Goal: Task Accomplishment & Management: Complete application form

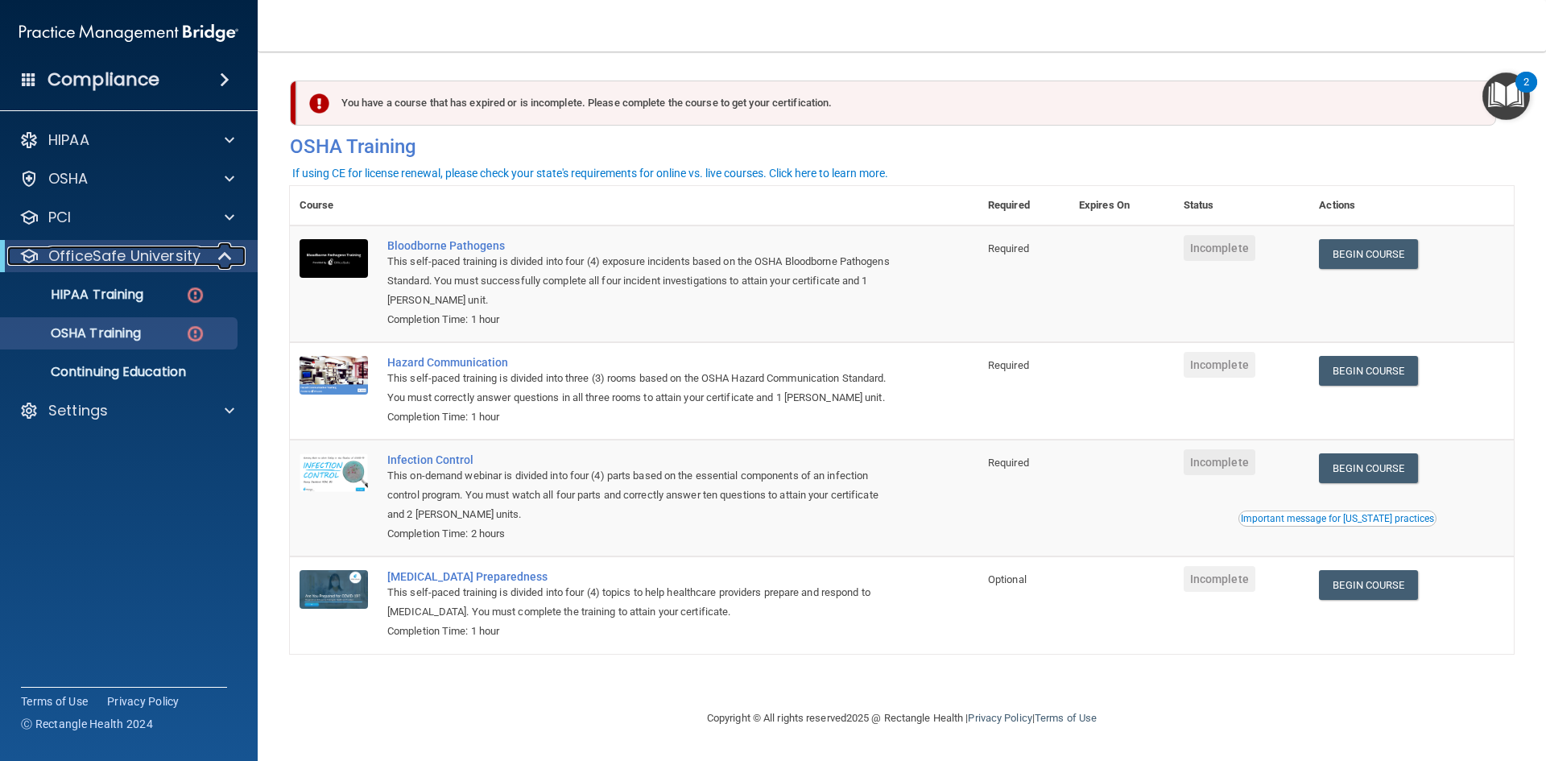
click at [120, 256] on p "OfficeSafe University" at bounding box center [124, 255] width 152 height 19
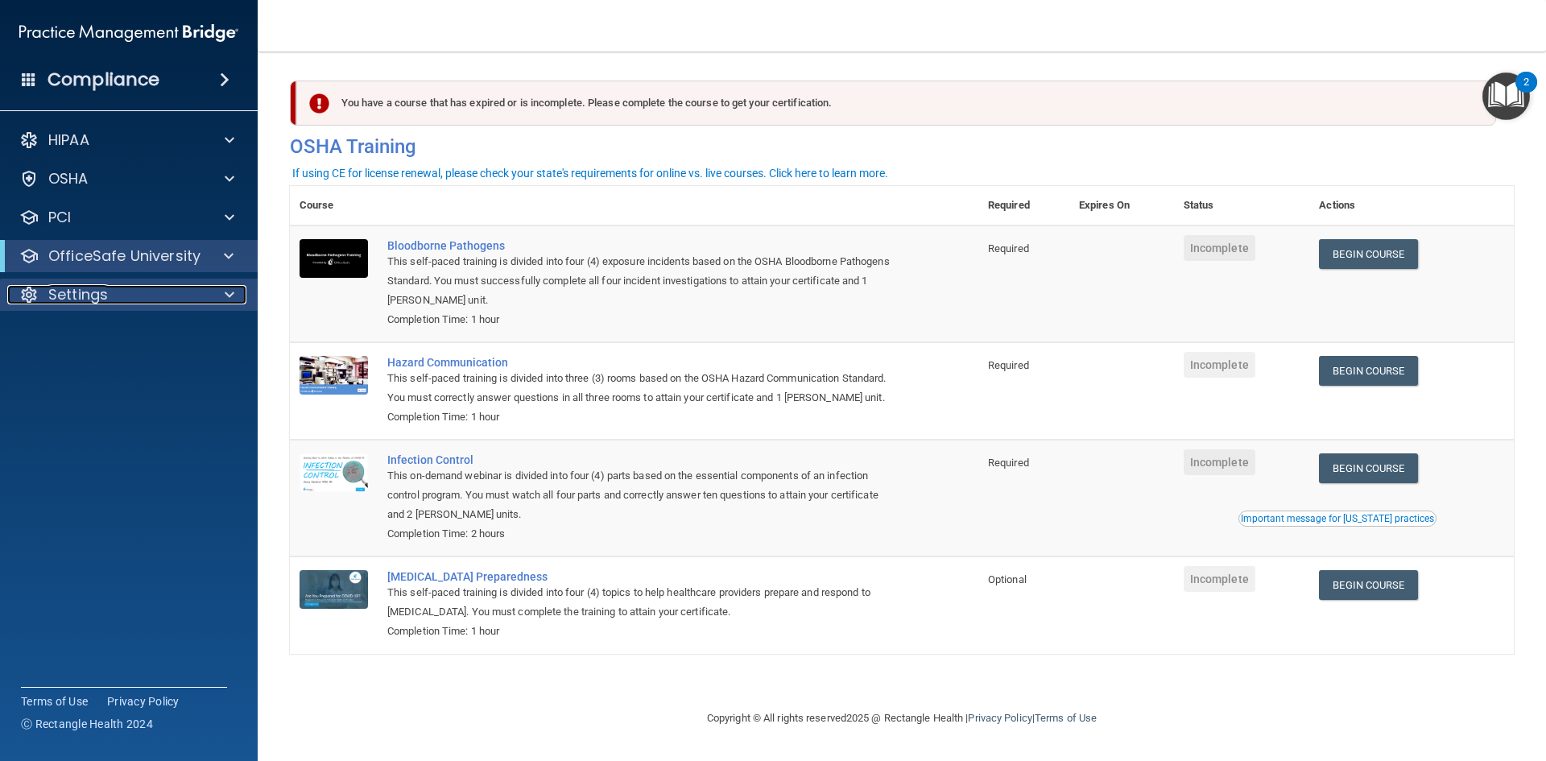
click at [113, 296] on div "Settings" at bounding box center [107, 294] width 200 height 19
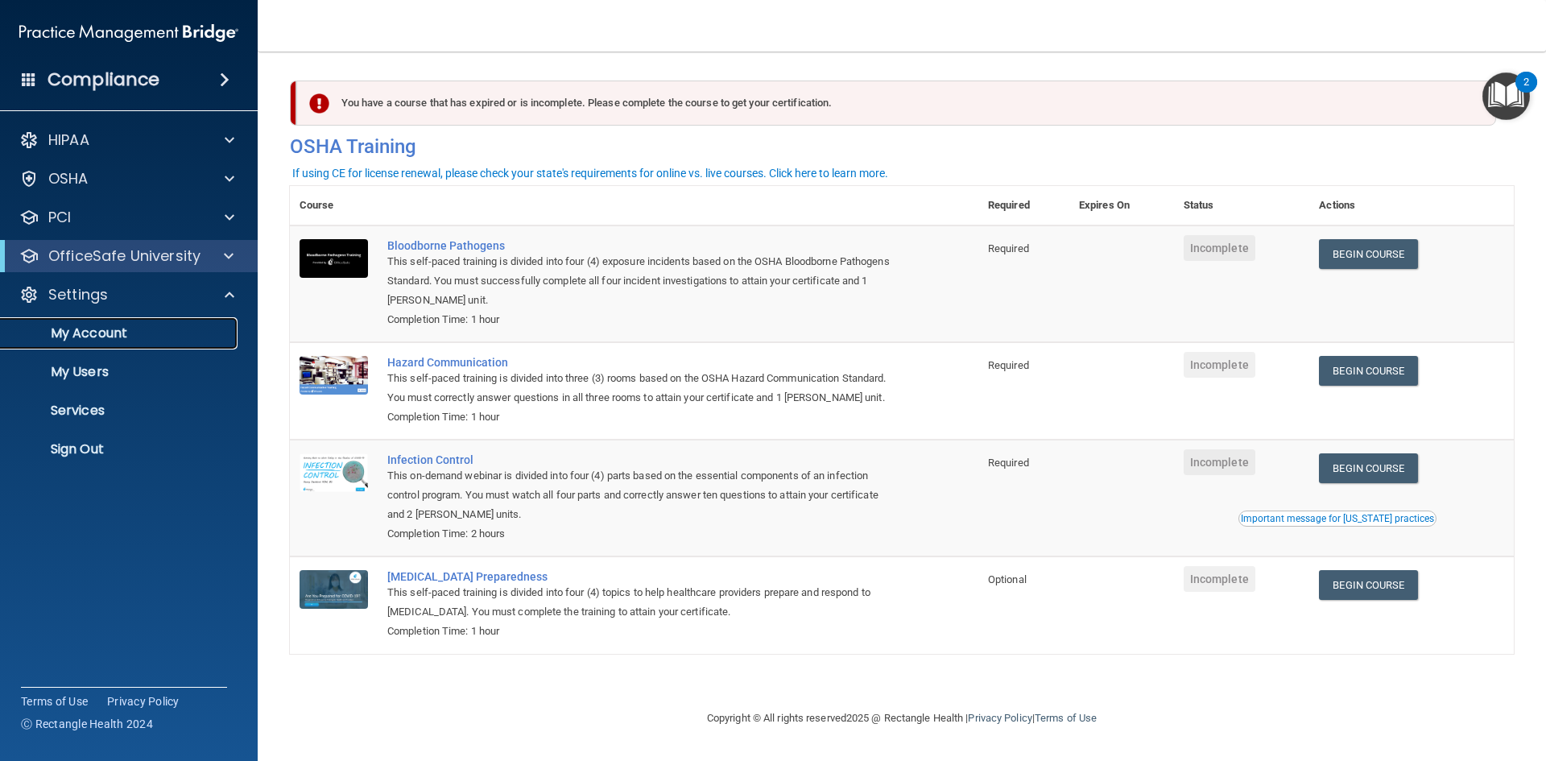
click at [115, 325] on p "My Account" at bounding box center [120, 333] width 220 height 16
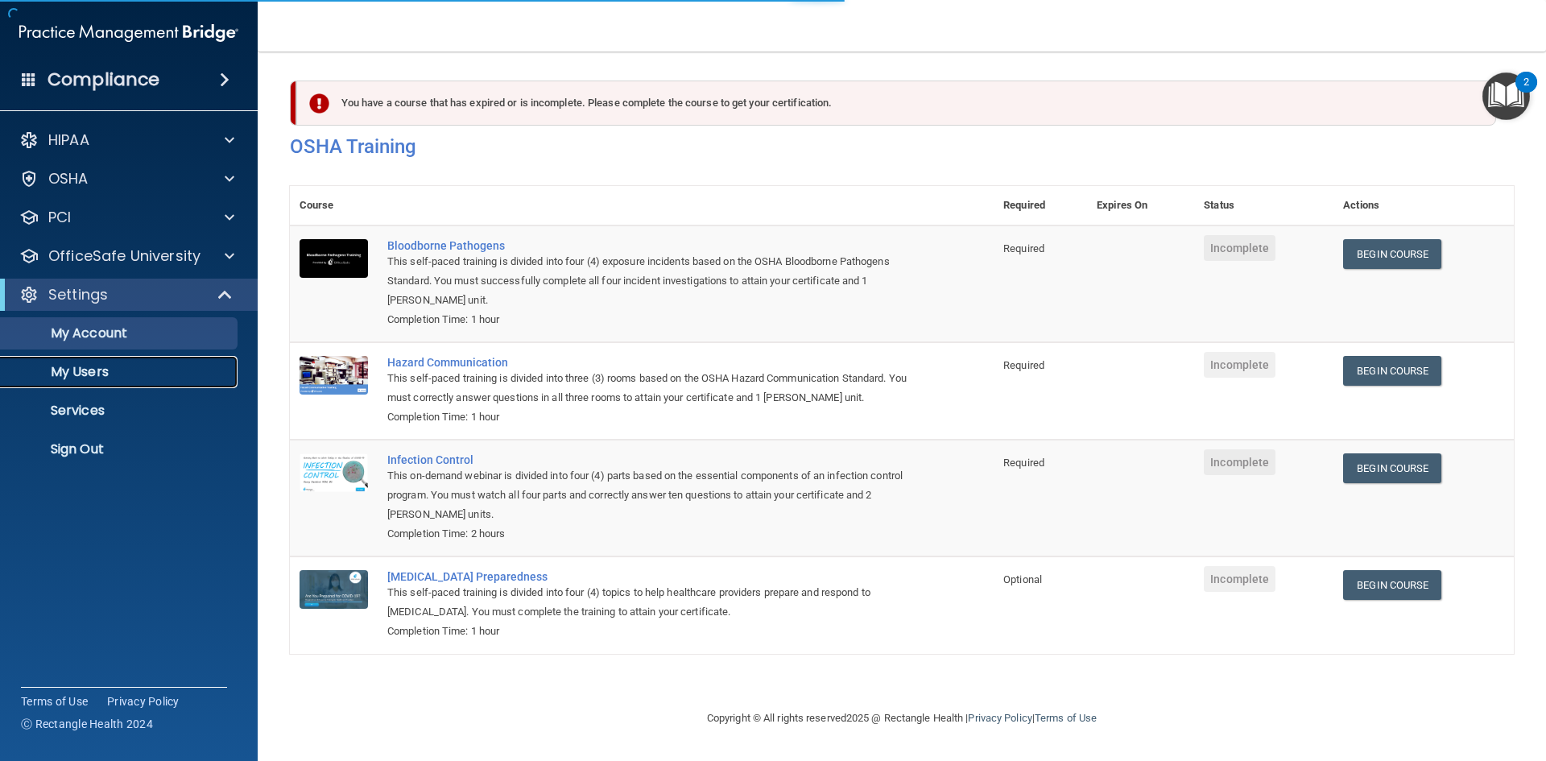
click at [108, 378] on p "My Users" at bounding box center [120, 372] width 220 height 16
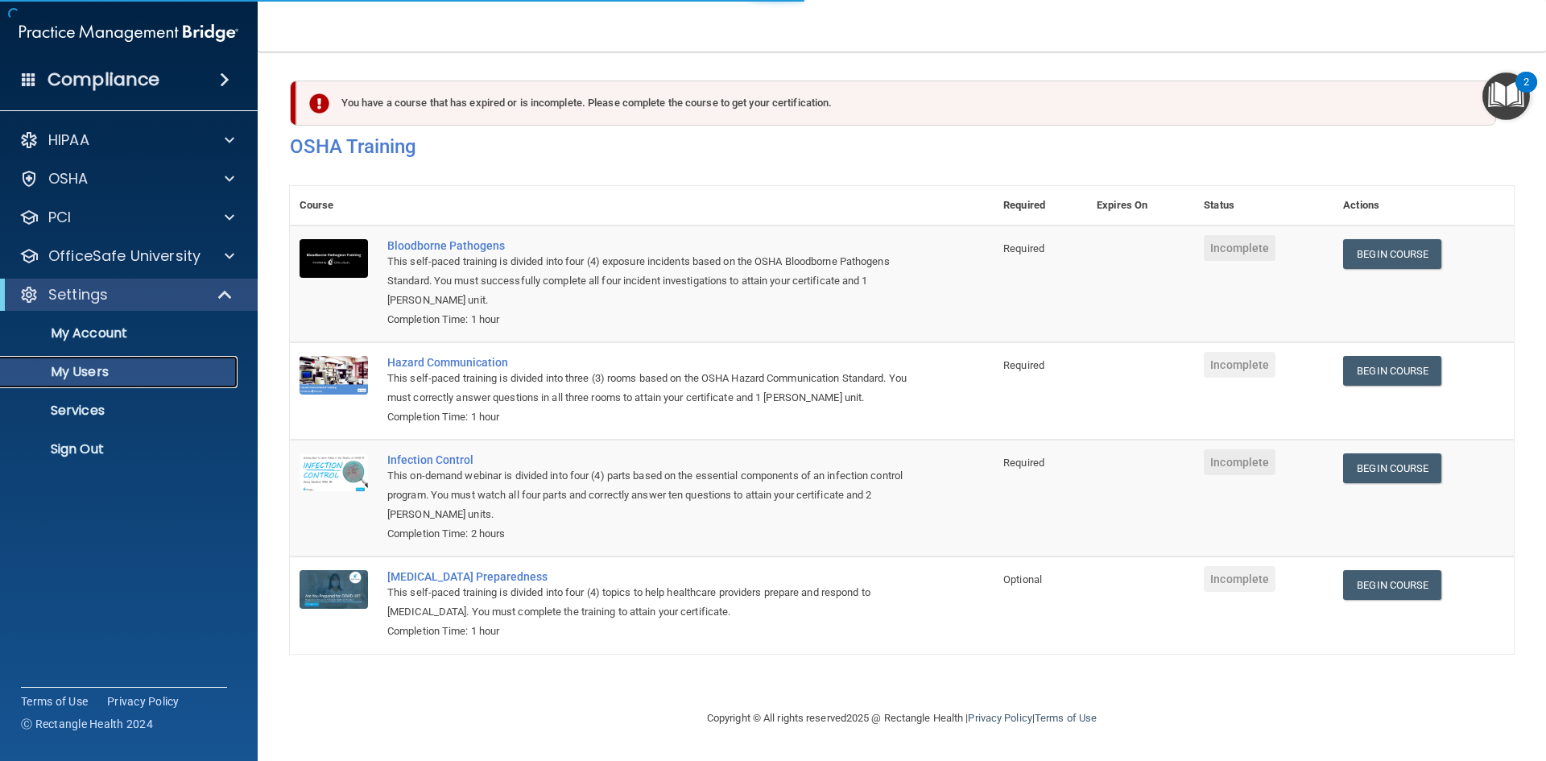
select select "20"
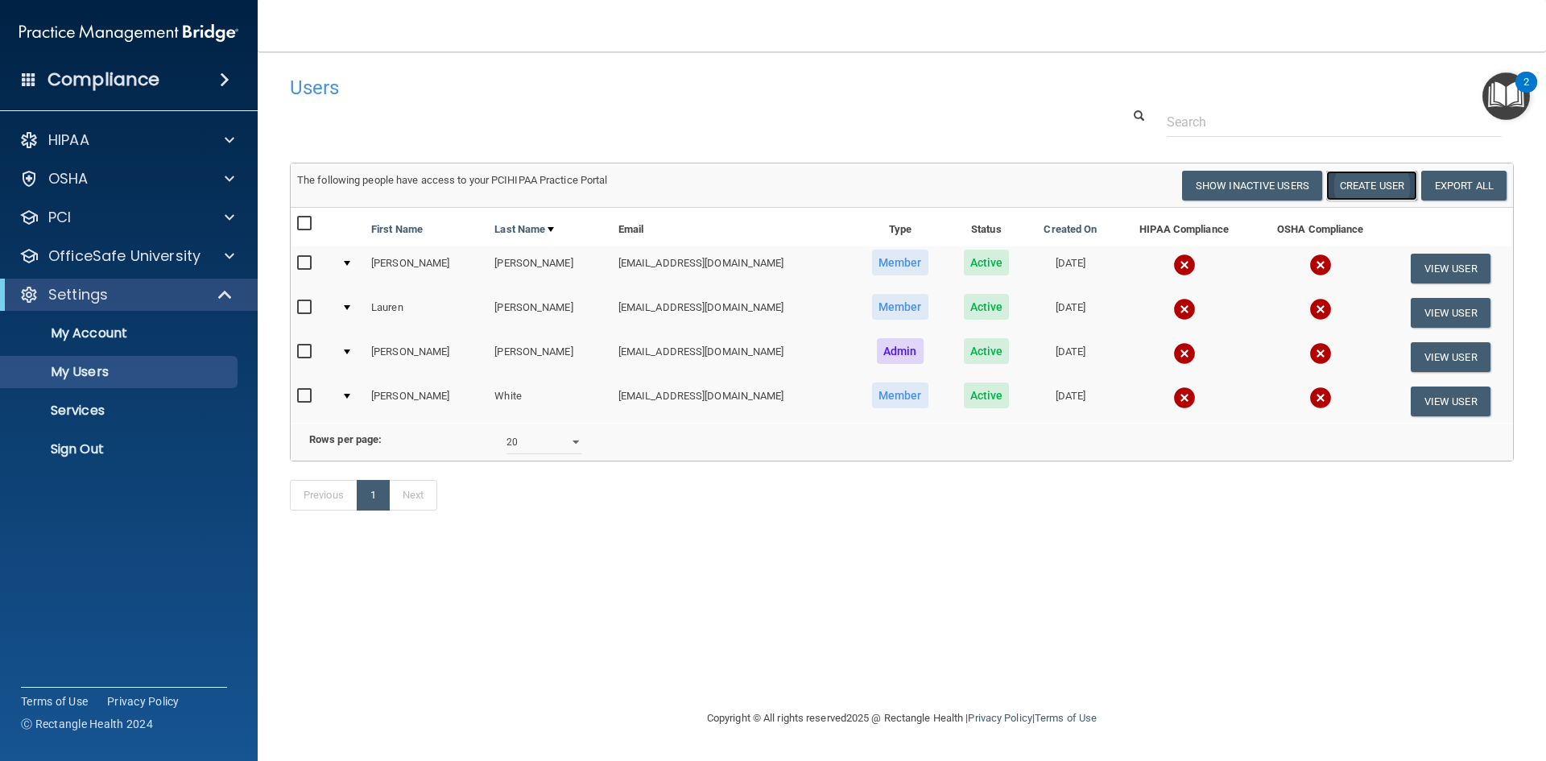
click at [1391, 187] on button "Create User" at bounding box center [1371, 186] width 91 height 30
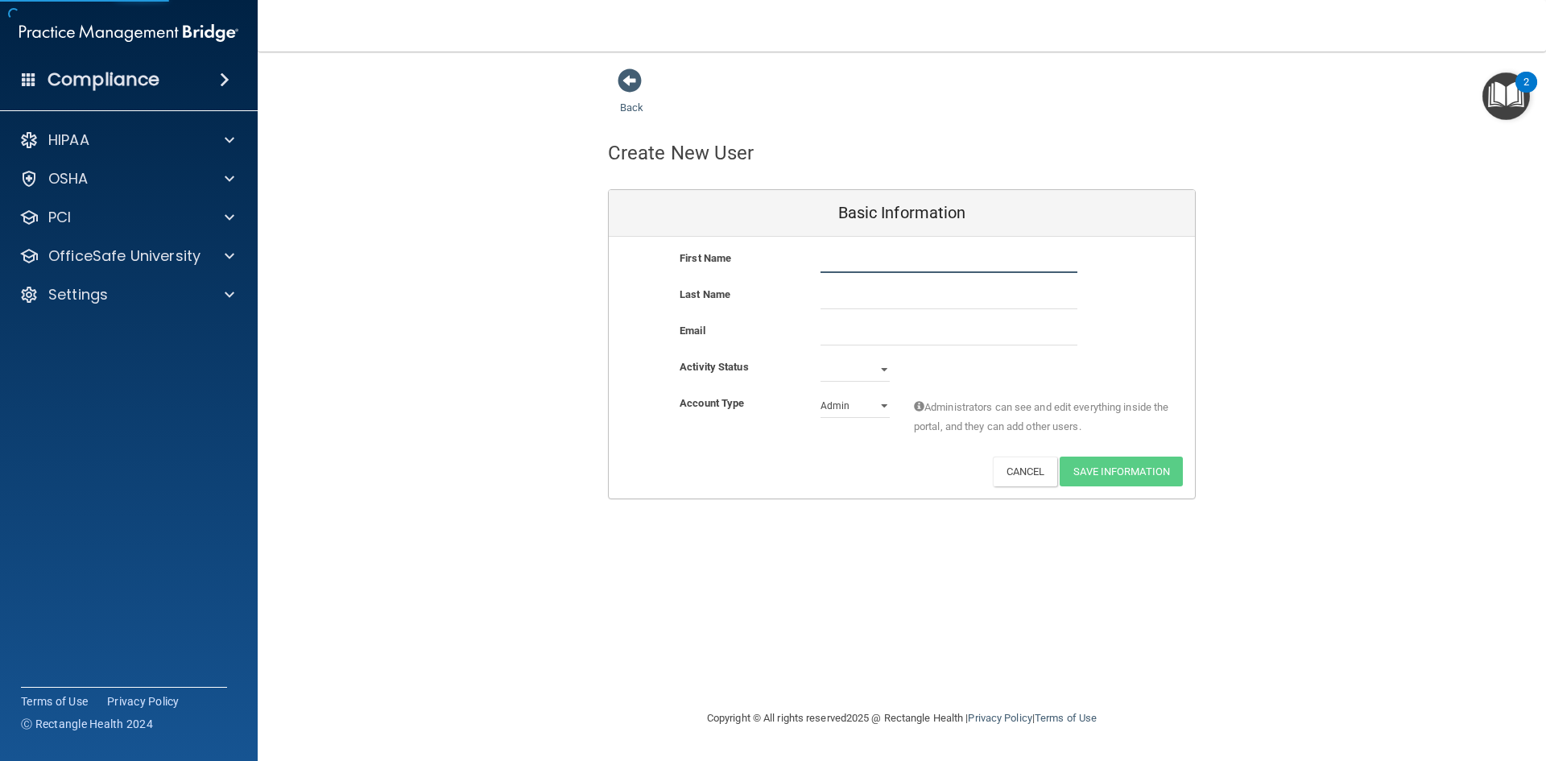
click at [918, 258] on input "text" at bounding box center [949, 261] width 257 height 24
type input "[PERSON_NAME]"
click at [848, 333] on input "email" at bounding box center [949, 333] width 257 height 24
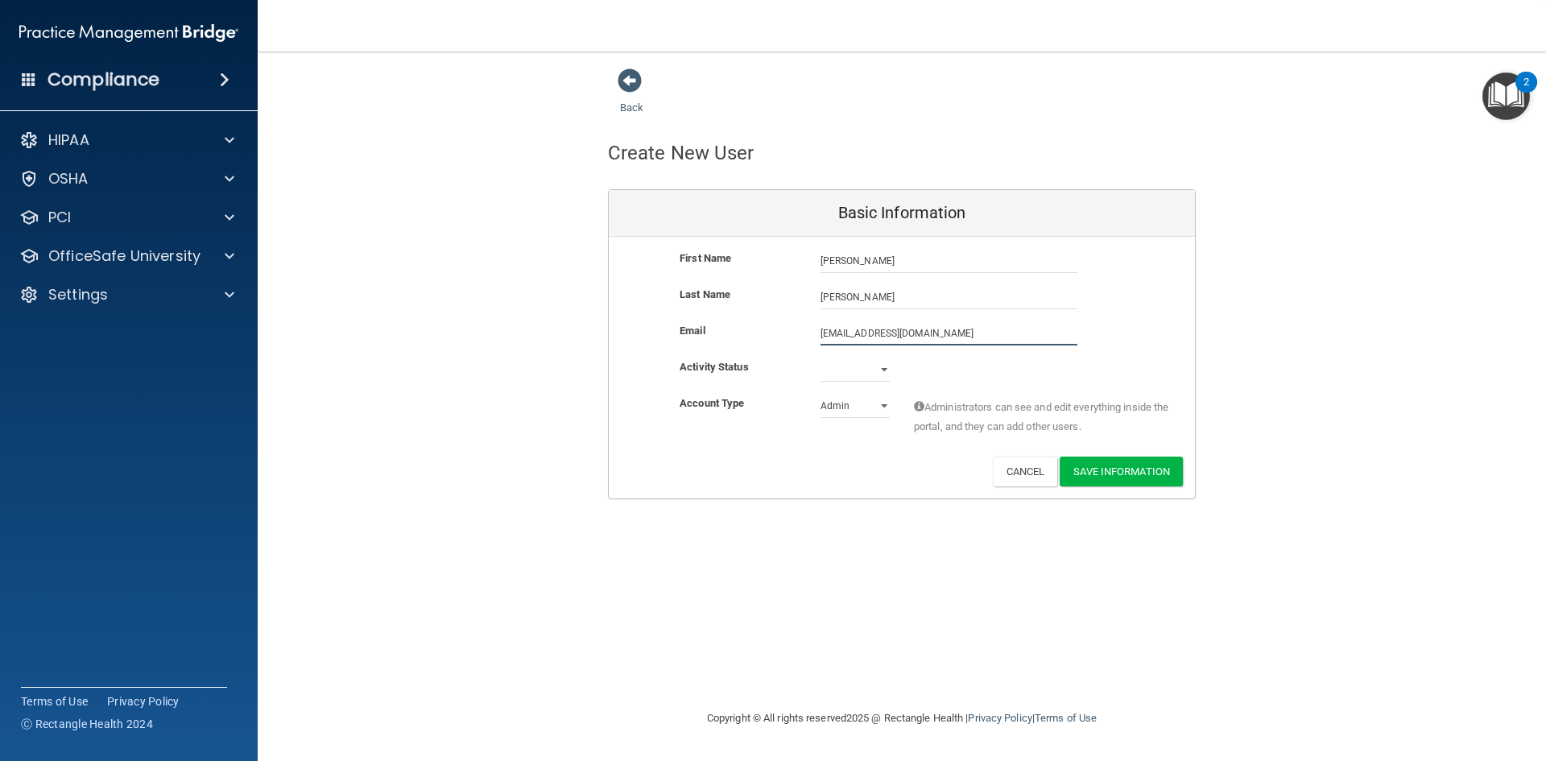
type input "[EMAIL_ADDRESS][DOMAIN_NAME]"
click at [858, 354] on div "Email [EMAIL_ADDRESS][DOMAIN_NAME] [EMAIL_ADDRESS][DOMAIN_NAME]" at bounding box center [902, 340] width 586 height 39
click at [859, 361] on select "Active Inactive" at bounding box center [855, 373] width 69 height 24
select select "active"
click at [821, 358] on select "Active Inactive" at bounding box center [855, 370] width 69 height 24
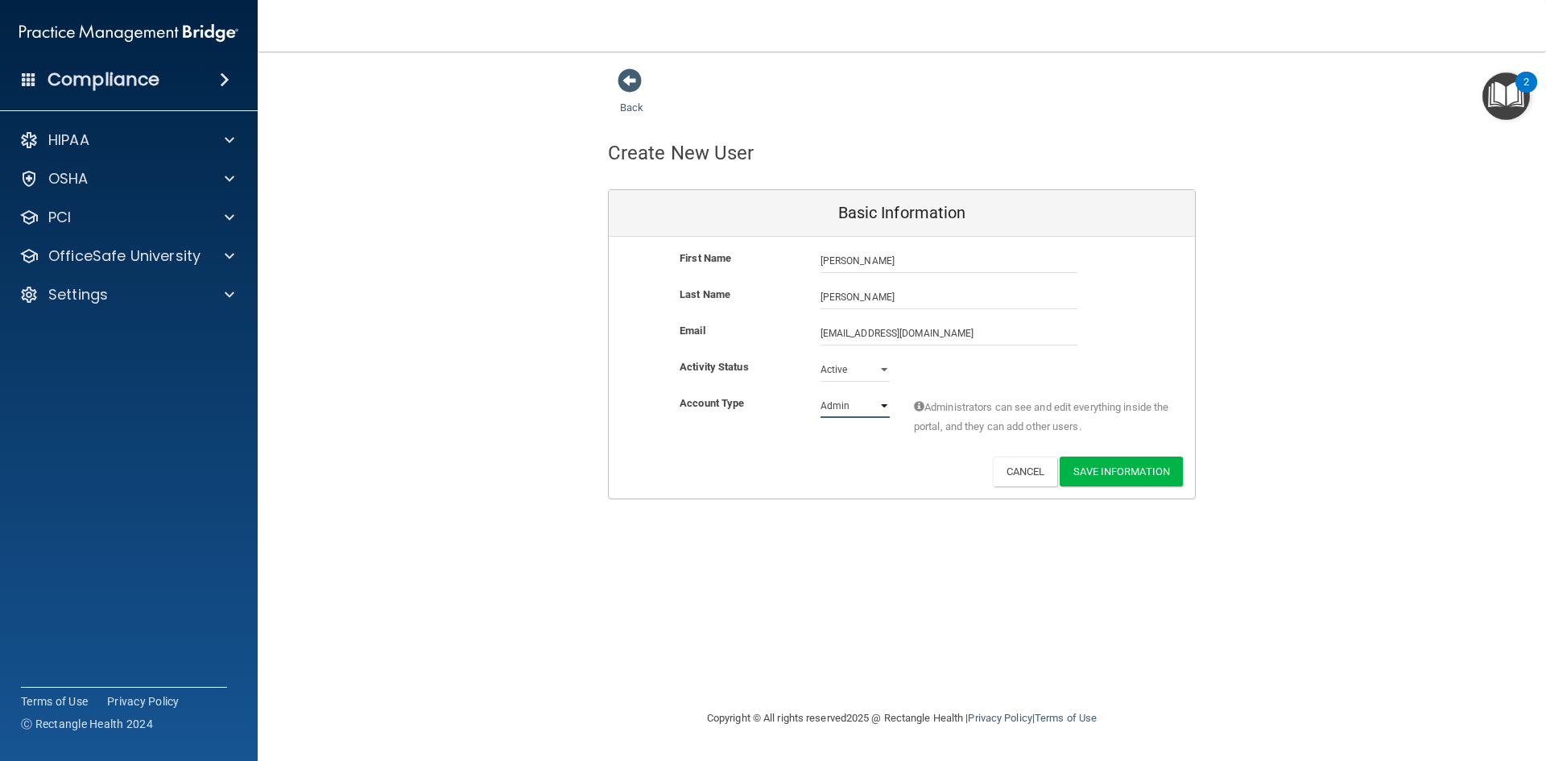
click at [854, 408] on select "Admin Member" at bounding box center [855, 406] width 69 height 24
select select "practice_member"
click at [821, 394] on select "Admin Member" at bounding box center [855, 406] width 69 height 24
click at [1153, 477] on button "Save Information" at bounding box center [1121, 472] width 123 height 30
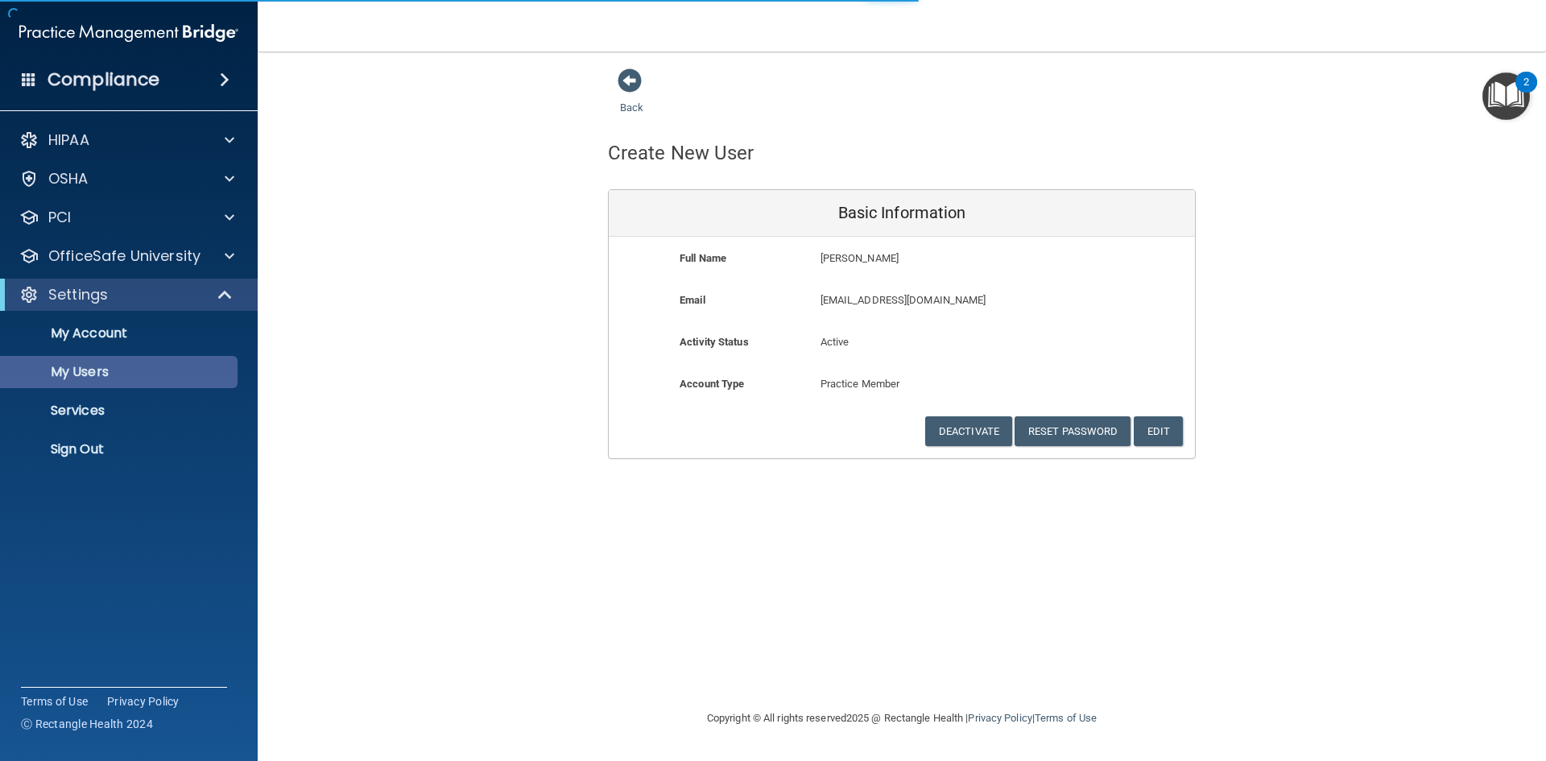
select select "20"
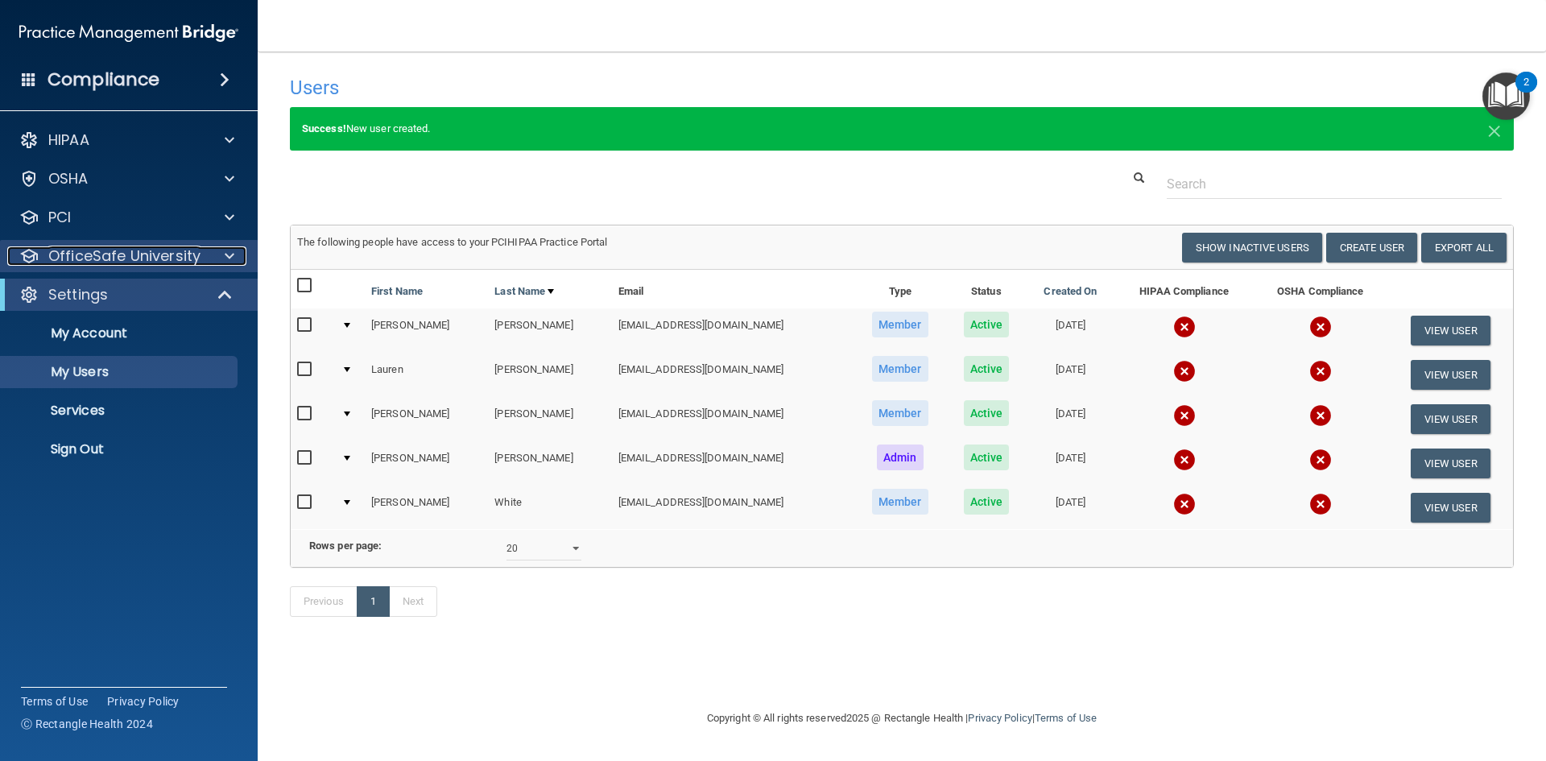
click at [89, 258] on p "OfficeSafe University" at bounding box center [124, 255] width 152 height 19
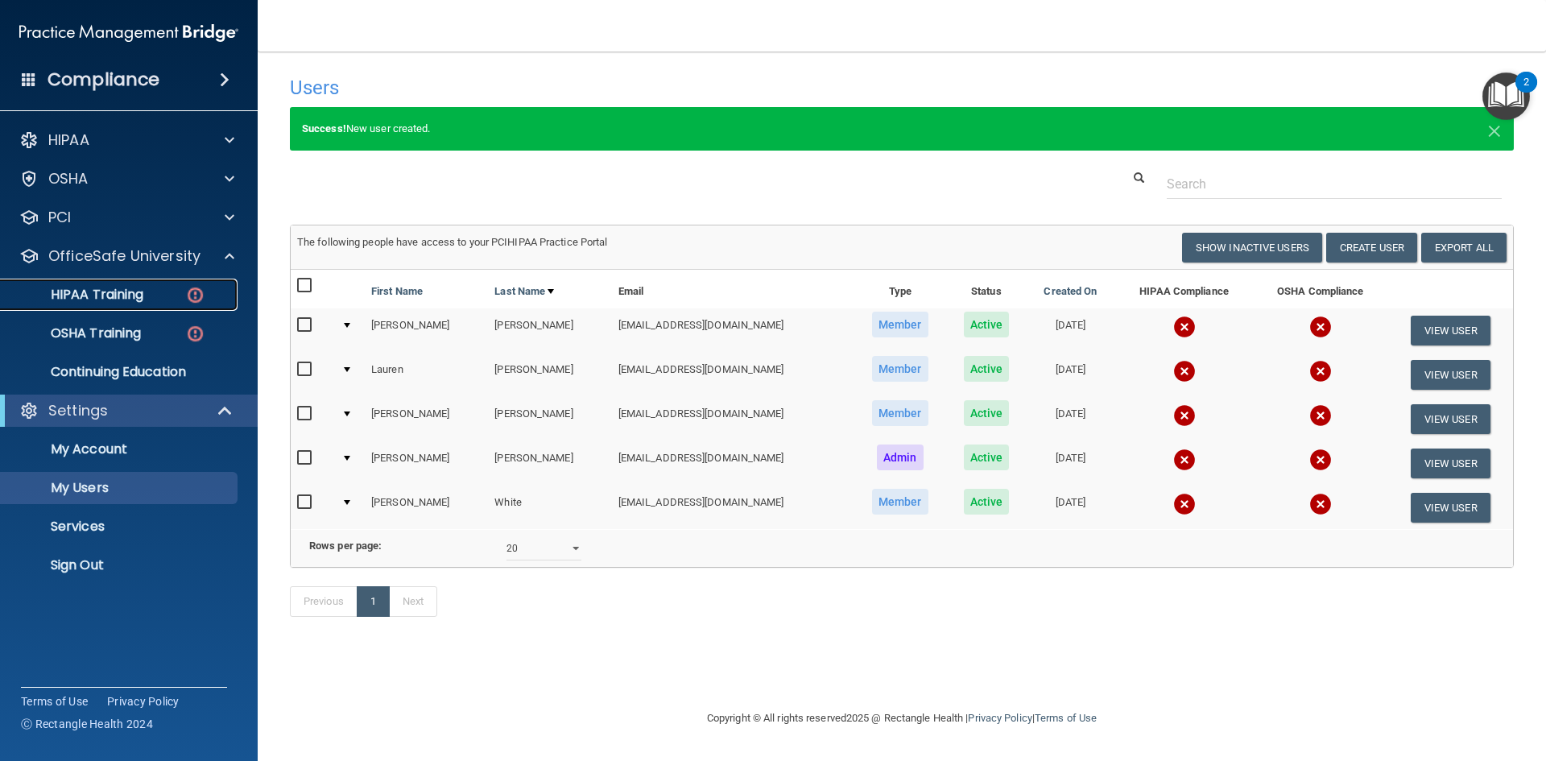
click at [110, 287] on p "HIPAA Training" at bounding box center [76, 295] width 133 height 16
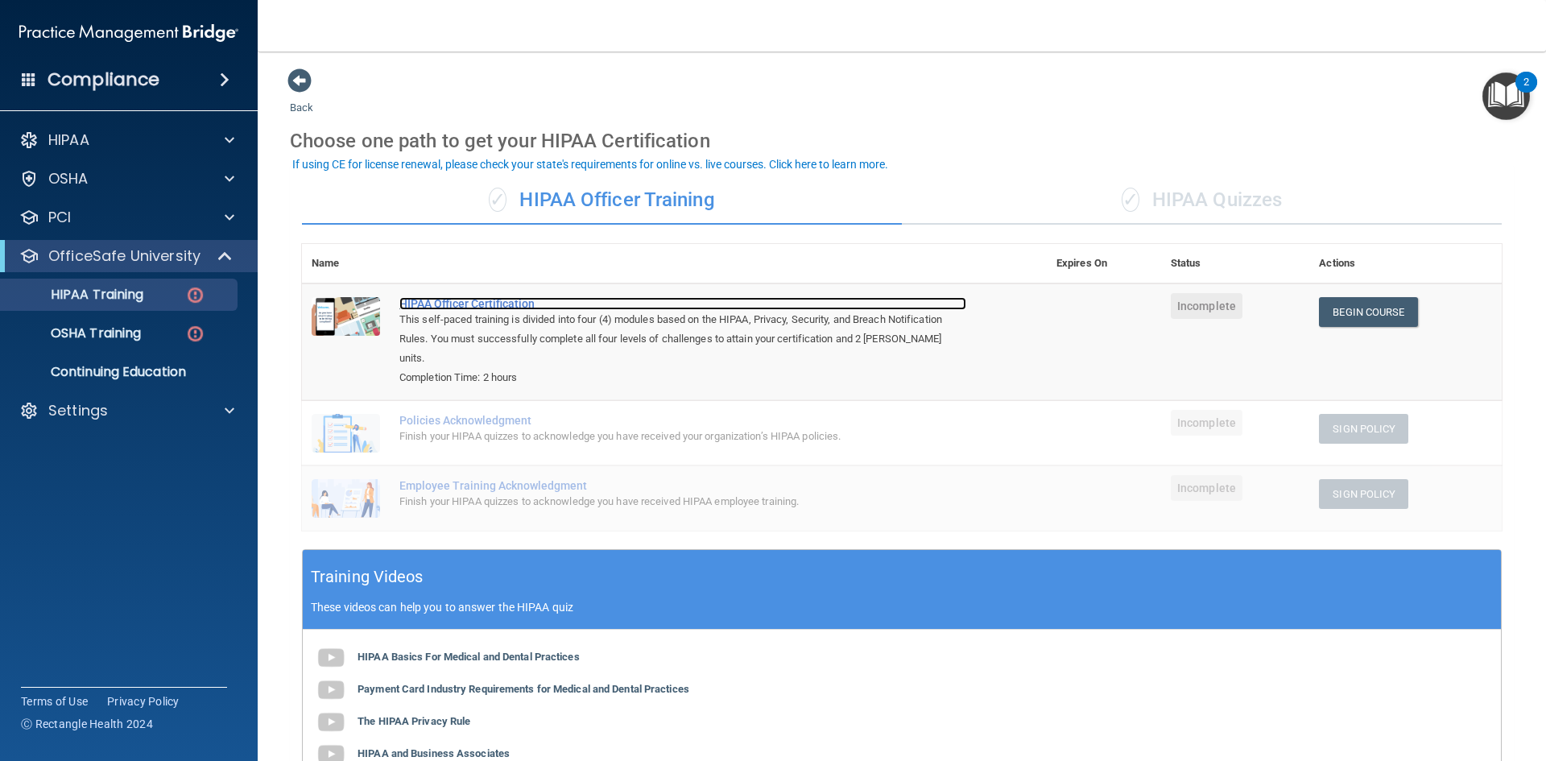
click at [508, 306] on div "HIPAA Officer Certification" at bounding box center [682, 303] width 567 height 13
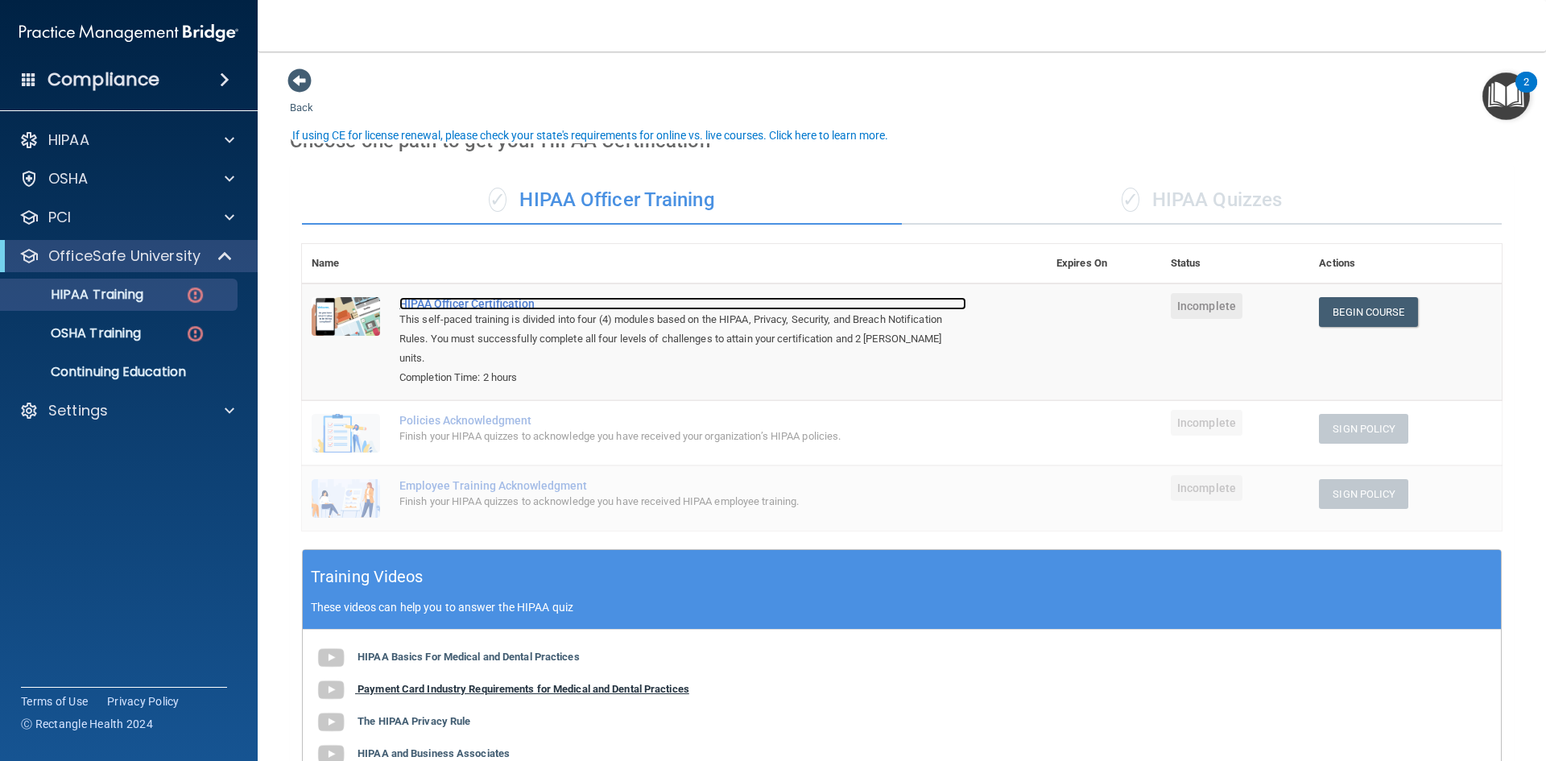
scroll to position [81, 0]
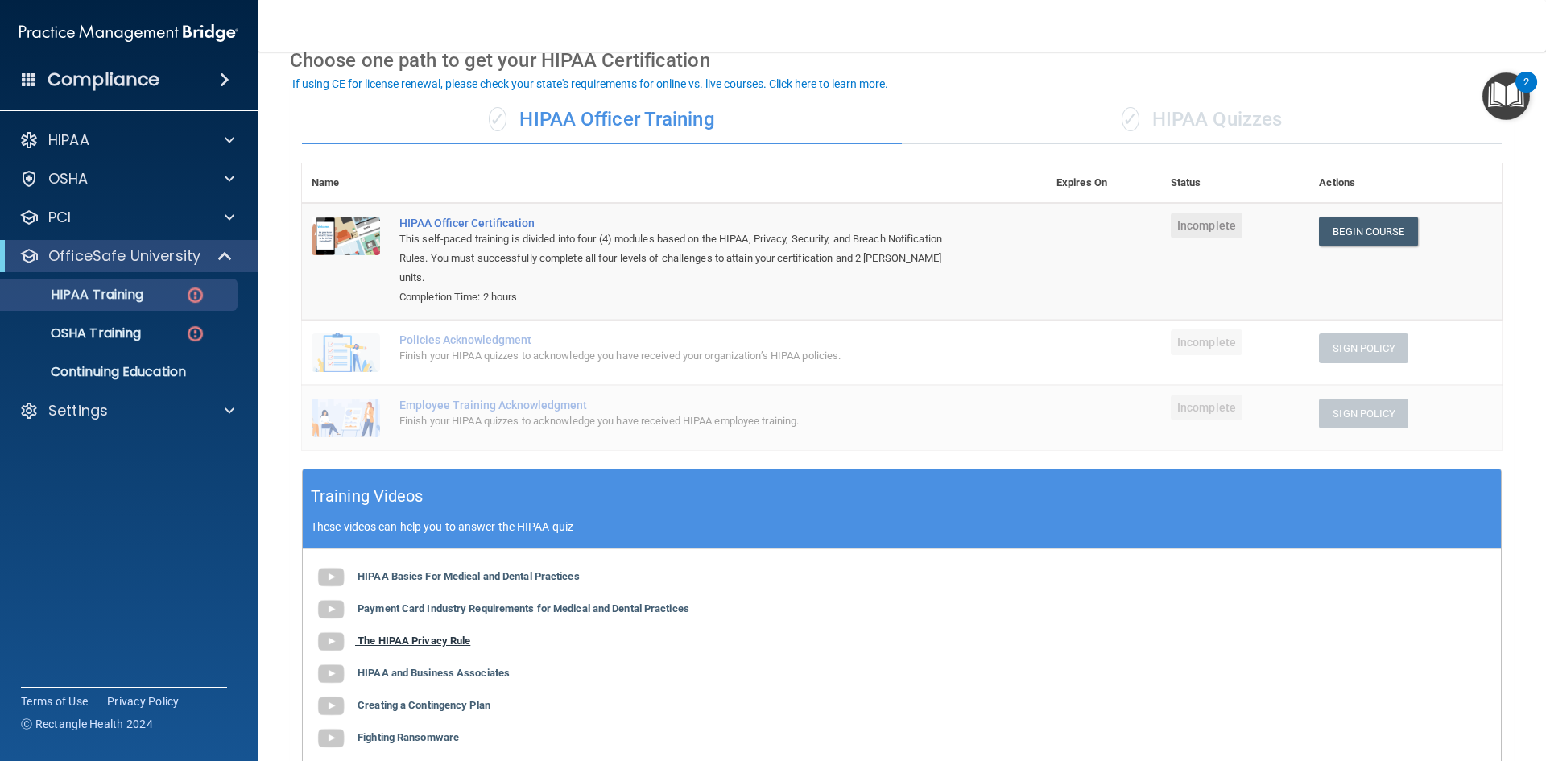
click at [469, 635] on b "The HIPAA Privacy Rule" at bounding box center [414, 641] width 113 height 12
click at [436, 635] on b "The HIPAA Privacy Rule" at bounding box center [414, 641] width 113 height 12
